Goal: Task Accomplishment & Management: Manage account settings

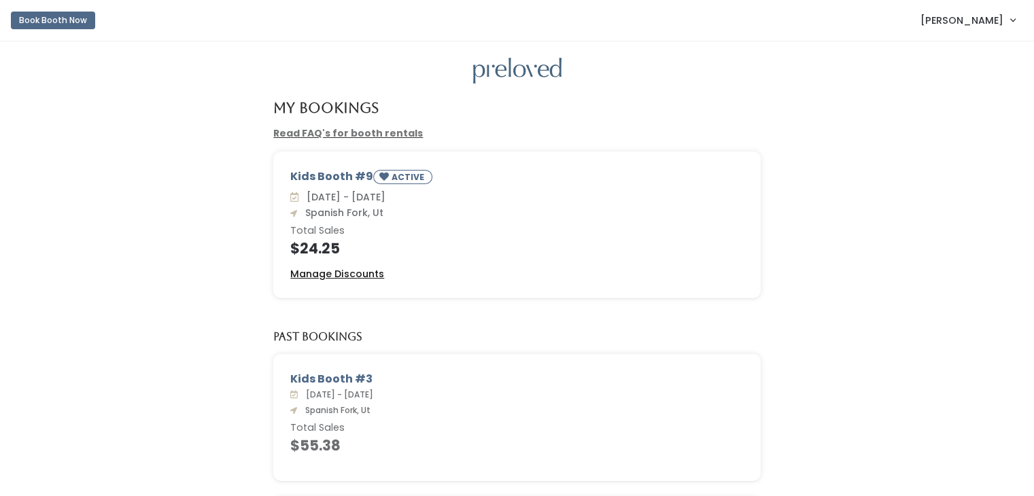
click at [296, 271] on u "Manage Discounts" at bounding box center [337, 274] width 94 height 14
